Goal: Information Seeking & Learning: Learn about a topic

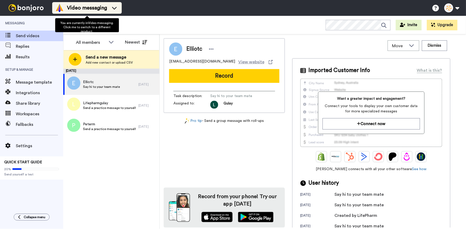
click at [72, 11] on span "Video messaging" at bounding box center [87, 7] width 40 height 7
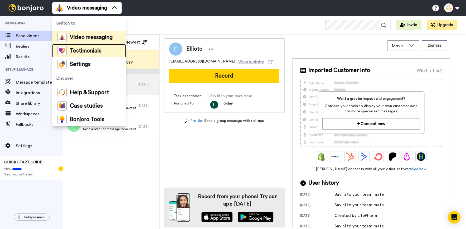
click at [74, 48] on span "Testimonials" at bounding box center [86, 50] width 32 height 5
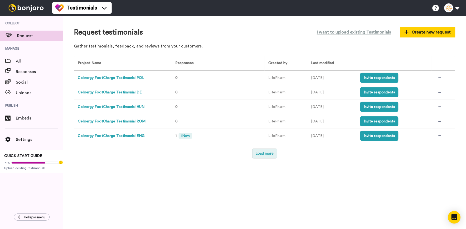
click at [253, 150] on button "Load more" at bounding box center [265, 154] width 25 height 10
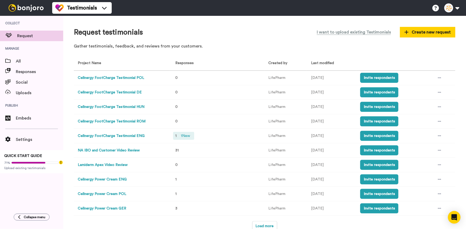
click at [179, 135] on span "1 New" at bounding box center [185, 136] width 13 height 6
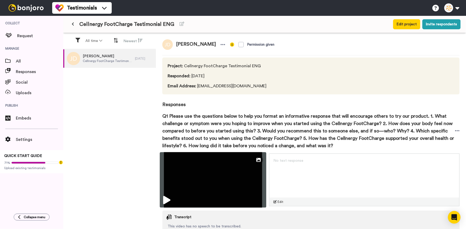
click at [176, 185] on img at bounding box center [213, 179] width 107 height 55
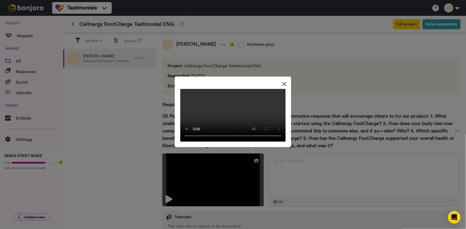
click at [279, 80] on div at bounding box center [233, 112] width 117 height 71
click at [283, 82] on icon at bounding box center [285, 84] width 4 height 4
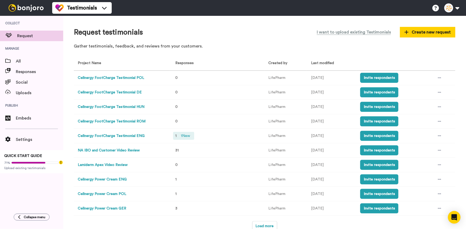
click at [183, 136] on span "1 New" at bounding box center [185, 136] width 13 height 6
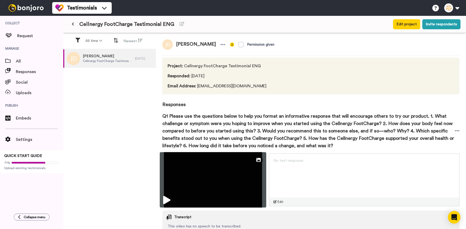
click at [188, 177] on img at bounding box center [213, 179] width 107 height 55
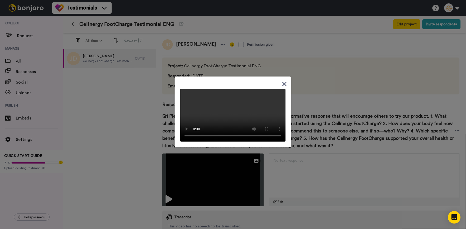
click at [280, 79] on div at bounding box center [233, 112] width 117 height 71
click at [282, 82] on icon at bounding box center [284, 84] width 5 height 7
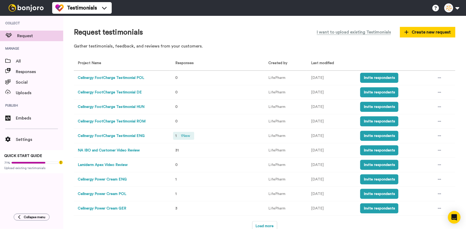
click at [181, 136] on span "1 New" at bounding box center [185, 136] width 13 height 6
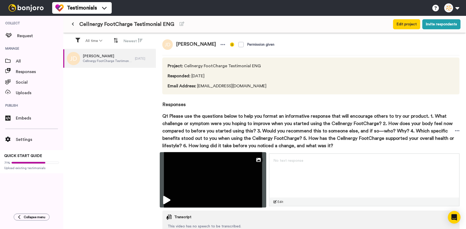
click at [202, 176] on img at bounding box center [213, 179] width 107 height 55
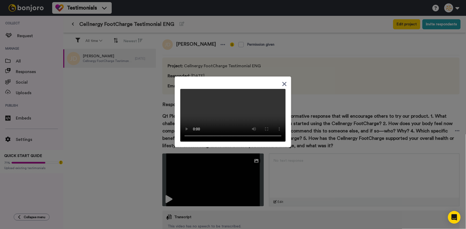
click at [284, 81] on icon at bounding box center [284, 84] width 5 height 7
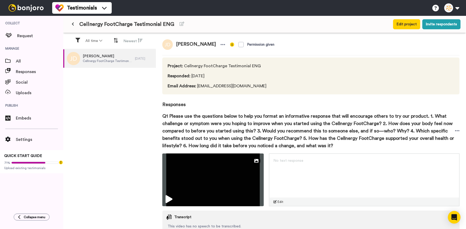
click at [91, 22] on span "Cellnergy FootCharge Testimonial ENG" at bounding box center [126, 24] width 95 height 7
click at [77, 25] on button at bounding box center [73, 24] width 9 height 9
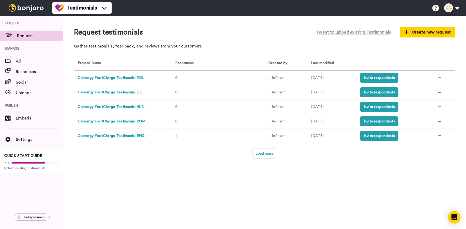
click at [266, 160] on div "Request testimonials I want to upload existing Testimonials Create new request …" at bounding box center [264, 122] width 403 height 213
click at [268, 156] on button "Load more" at bounding box center [265, 154] width 25 height 10
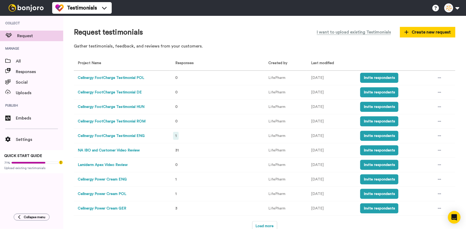
click at [175, 136] on span "1" at bounding box center [175, 136] width 1 height 4
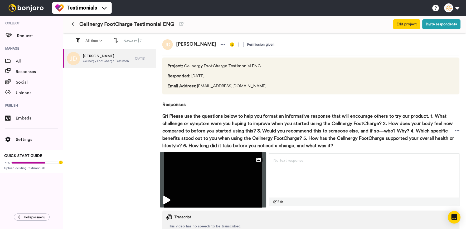
click at [183, 174] on img at bounding box center [213, 179] width 107 height 55
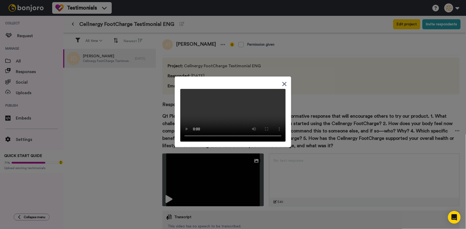
click at [286, 79] on div at bounding box center [233, 112] width 117 height 71
click at [275, 85] on div at bounding box center [233, 113] width 106 height 57
click at [282, 81] on icon at bounding box center [284, 84] width 5 height 7
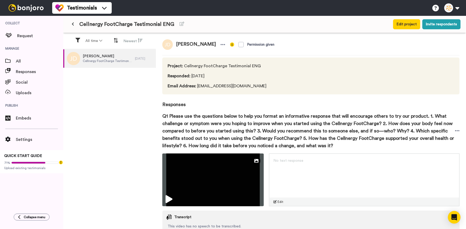
click at [203, 134] on span "Q1 Please use the questions below to help you format an informative response th…" at bounding box center [309, 130] width 293 height 37
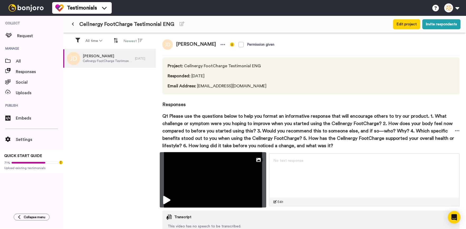
click at [204, 192] on img at bounding box center [213, 179] width 107 height 55
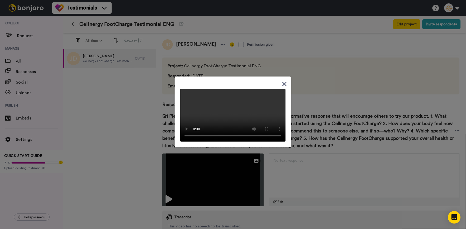
click at [279, 80] on div at bounding box center [233, 112] width 117 height 71
click at [282, 81] on icon at bounding box center [284, 84] width 5 height 7
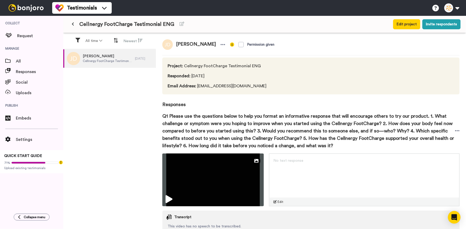
click at [302, 178] on div "No text response Edit" at bounding box center [364, 180] width 191 height 53
click at [313, 154] on div "No text response" at bounding box center [365, 159] width 190 height 11
